Goal: Task Accomplishment & Management: Manage account settings

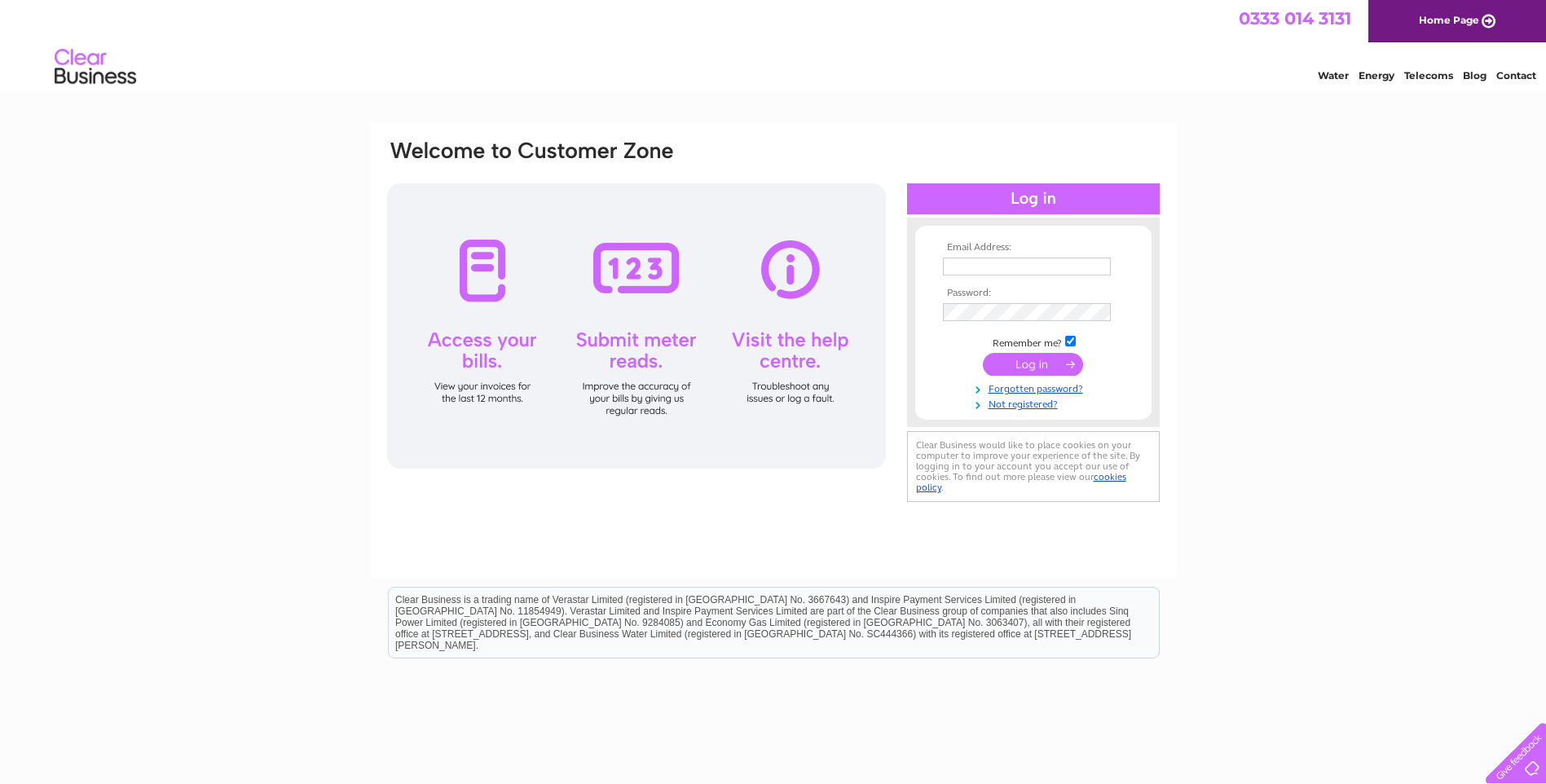
drag, startPoint x: 0, startPoint y: 0, endPoint x: 1035, endPoint y: 258, distance: 1066.7
click at [1035, 258] on input "text" at bounding box center [1027, 266] width 168 height 18
type input "[PERSON_NAME][EMAIL_ADDRESS][PERSON_NAME][DOMAIN_NAME]"
click at [1032, 367] on input "submit" at bounding box center [1033, 365] width 101 height 23
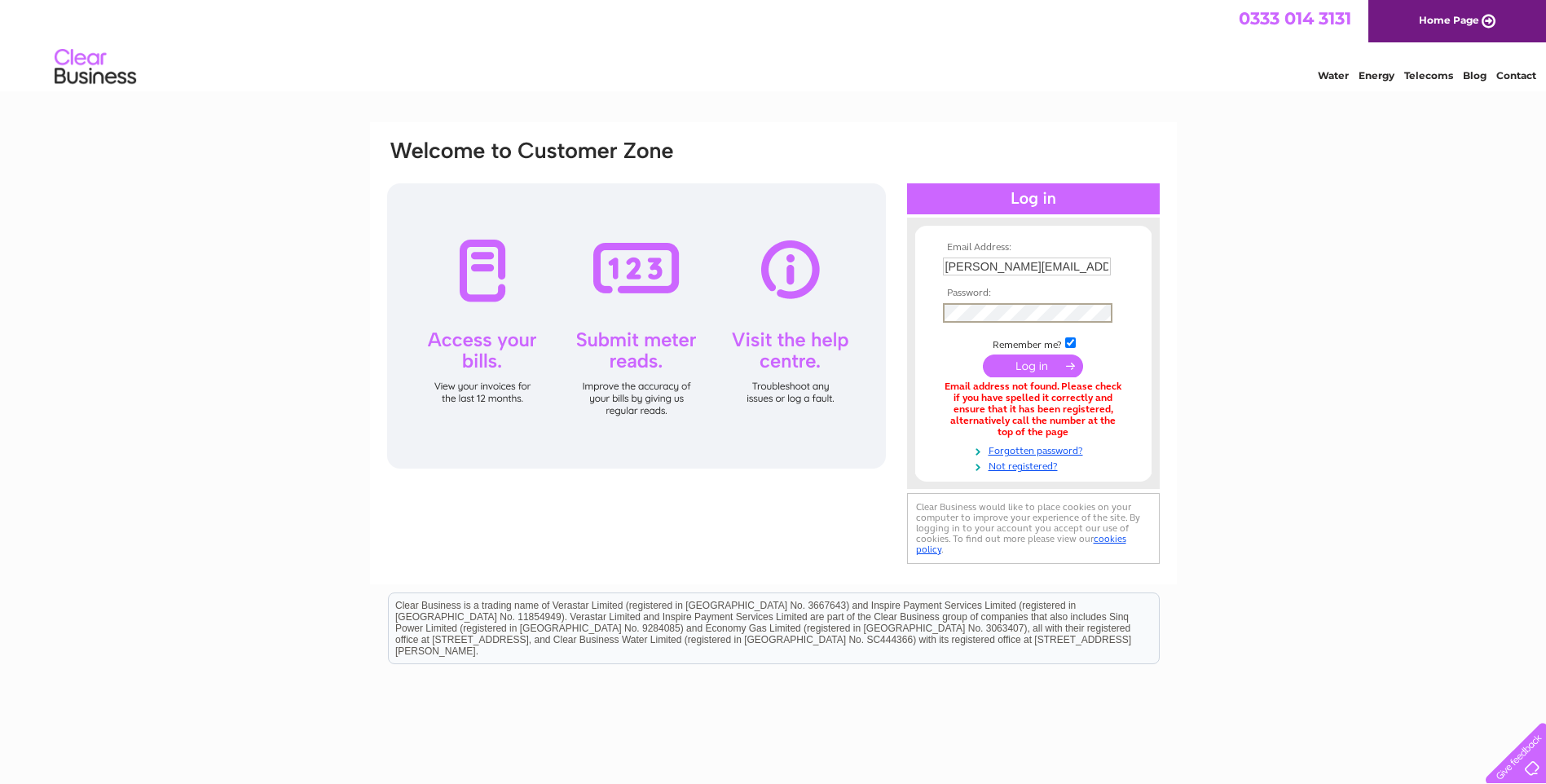
click at [1030, 369] on input "submit" at bounding box center [1033, 365] width 101 height 23
click at [1024, 271] on input "[PERSON_NAME][EMAIL_ADDRESS][PERSON_NAME][DOMAIN_NAME]" at bounding box center [1028, 267] width 169 height 19
drag, startPoint x: 947, startPoint y: 265, endPoint x: 1149, endPoint y: 288, distance: 203.3
click at [1149, 288] on form "Email Address: angela.kidd@pipelines2data.com Password: Forgotten password?" at bounding box center [1033, 357] width 236 height 231
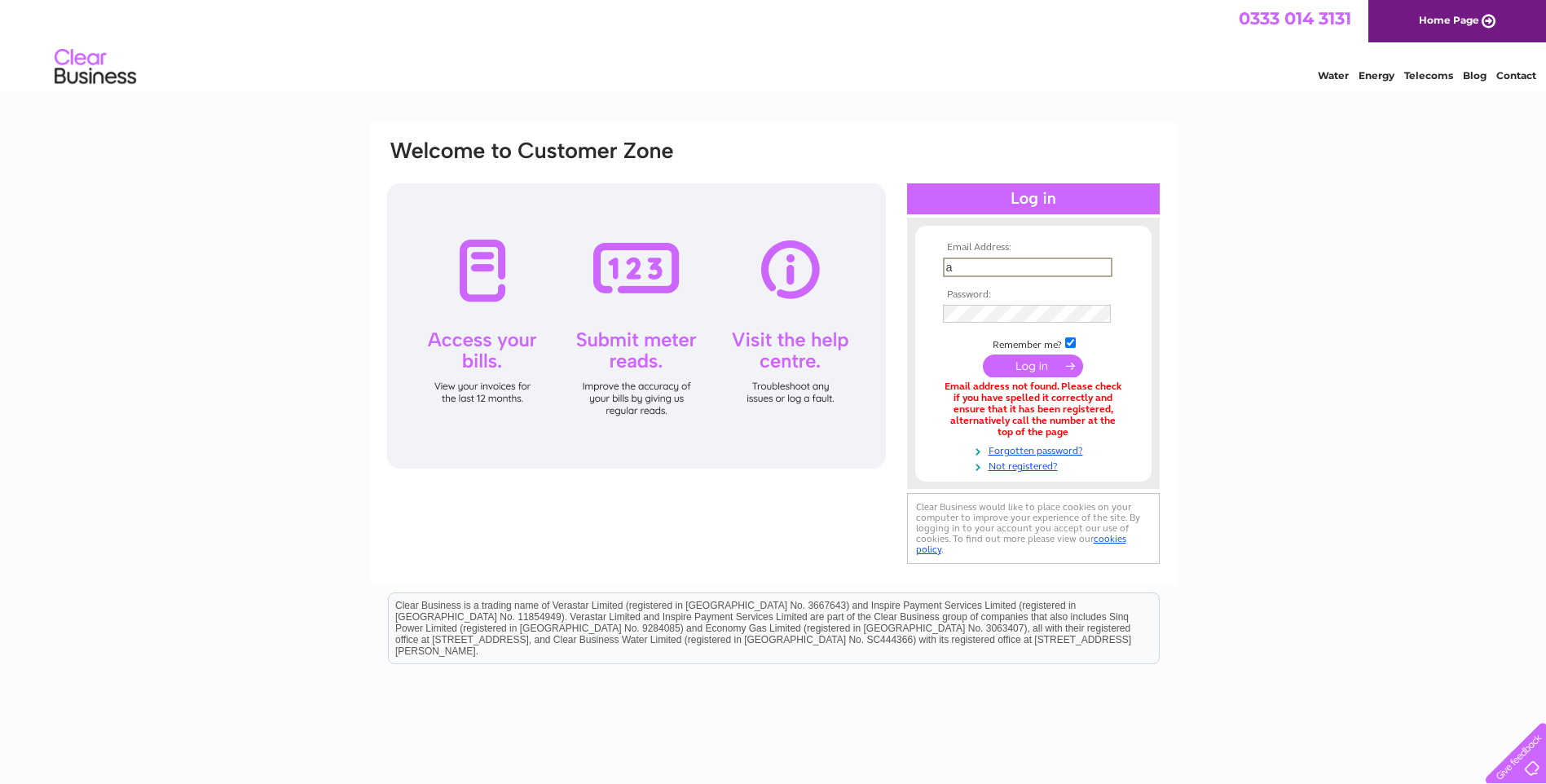
scroll to position [0, 0]
type input "accounts@pipelines2data.com"
click at [1017, 364] on input "submit" at bounding box center [1033, 364] width 101 height 23
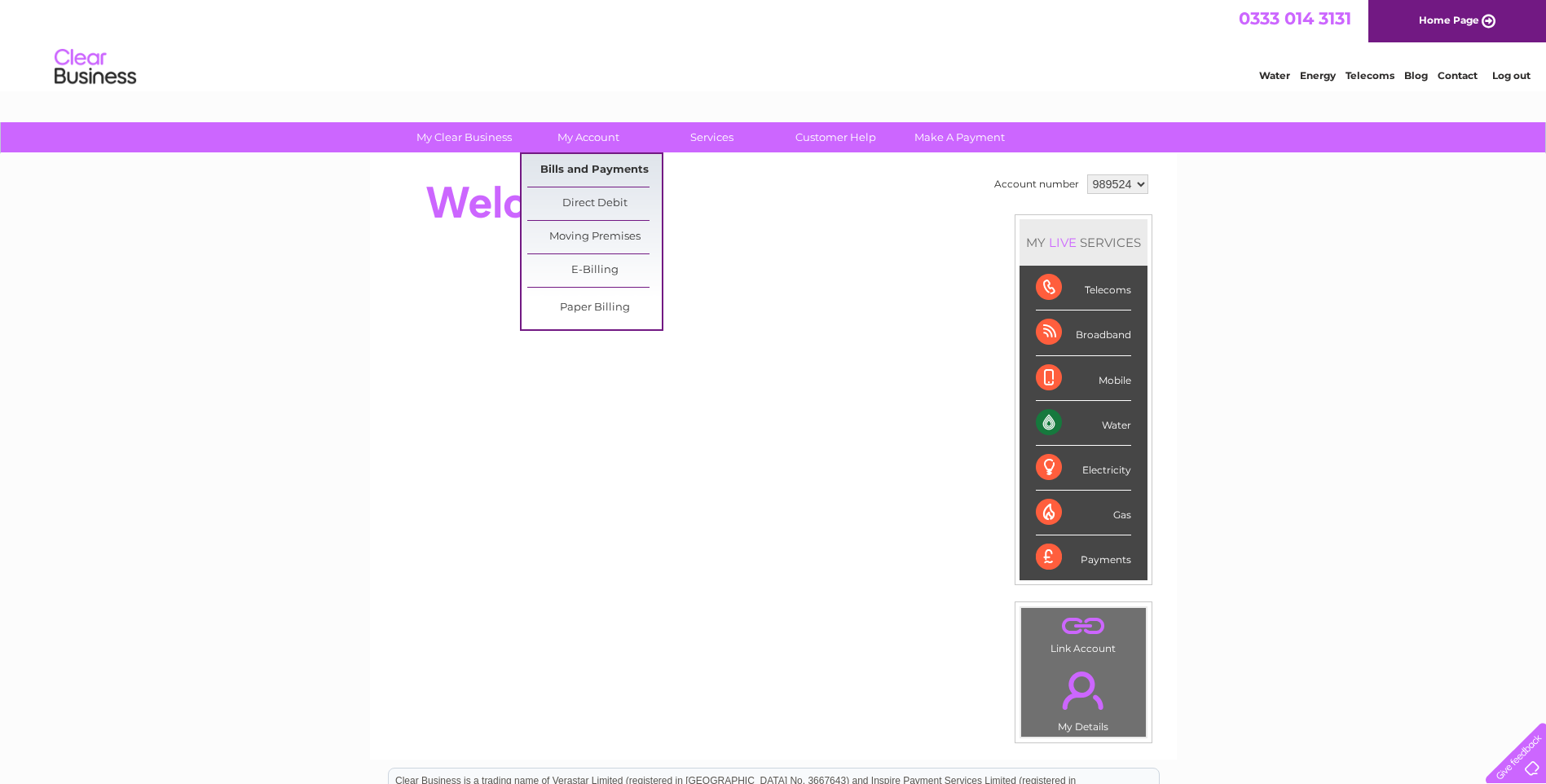
click at [570, 165] on link "Bills and Payments" at bounding box center [595, 170] width 134 height 33
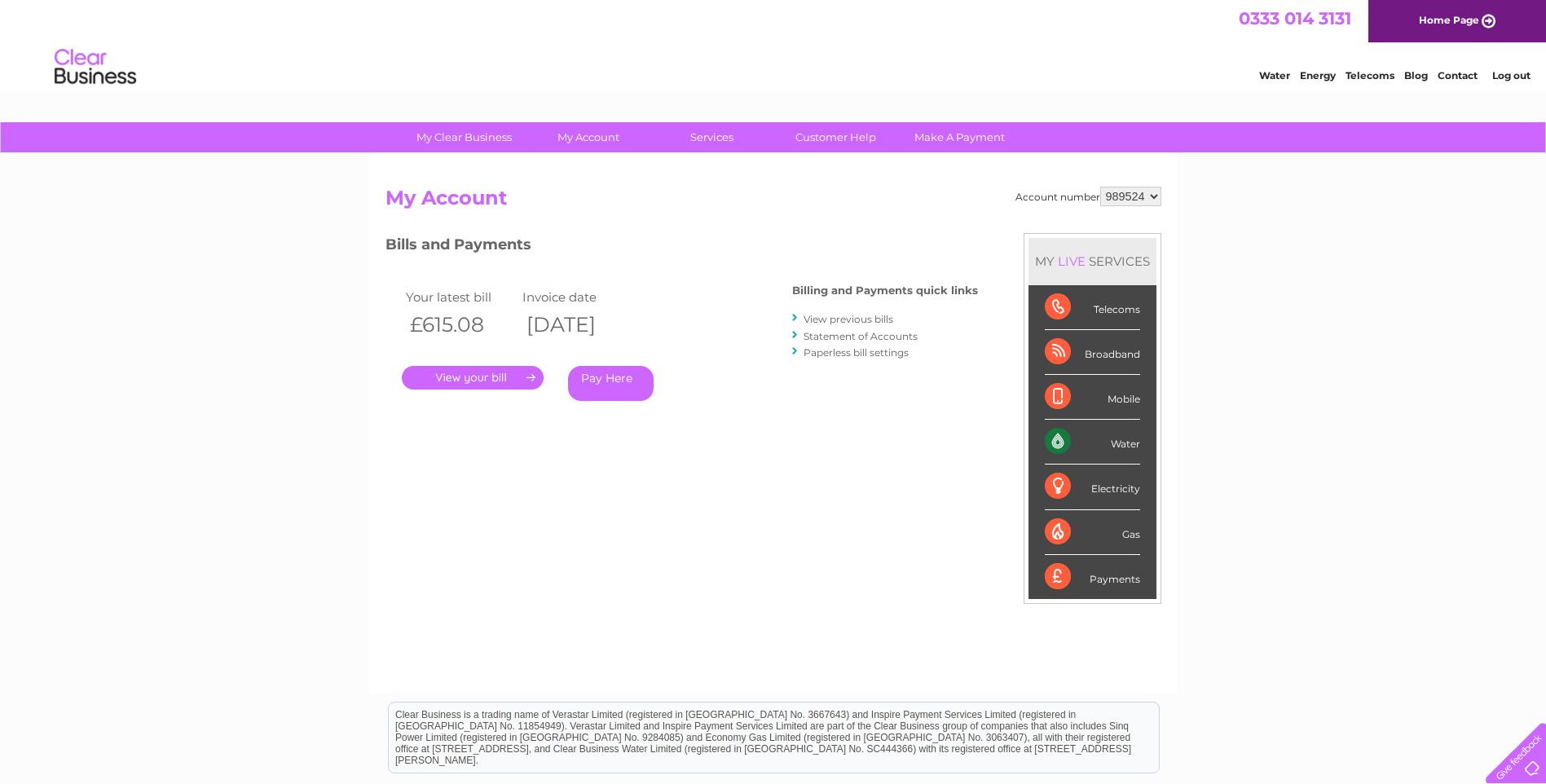
click at [447, 376] on link "." at bounding box center [473, 378] width 142 height 24
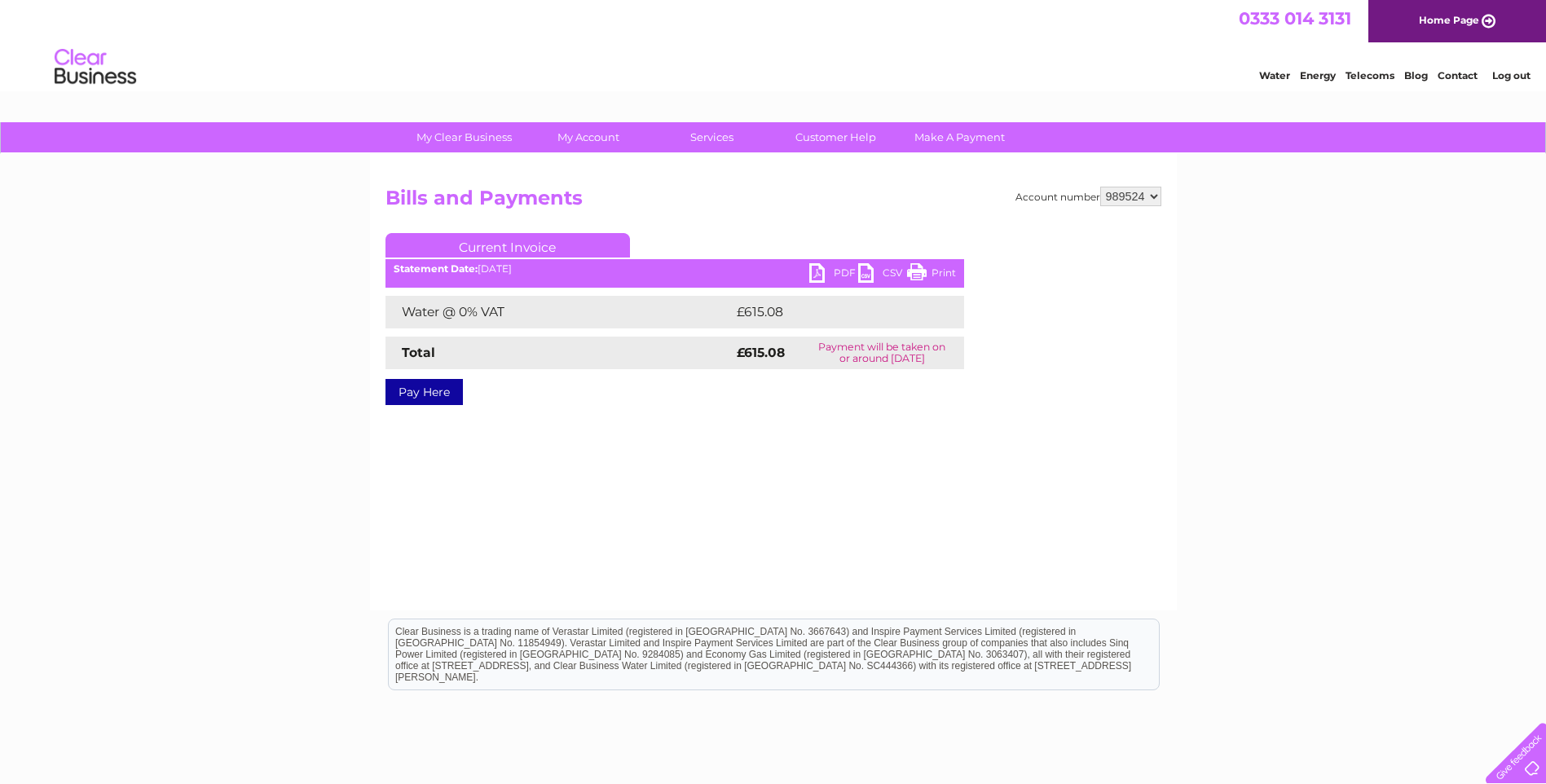
click at [818, 272] on link "PDF" at bounding box center [834, 275] width 49 height 24
